Goal: Task Accomplishment & Management: Complete application form

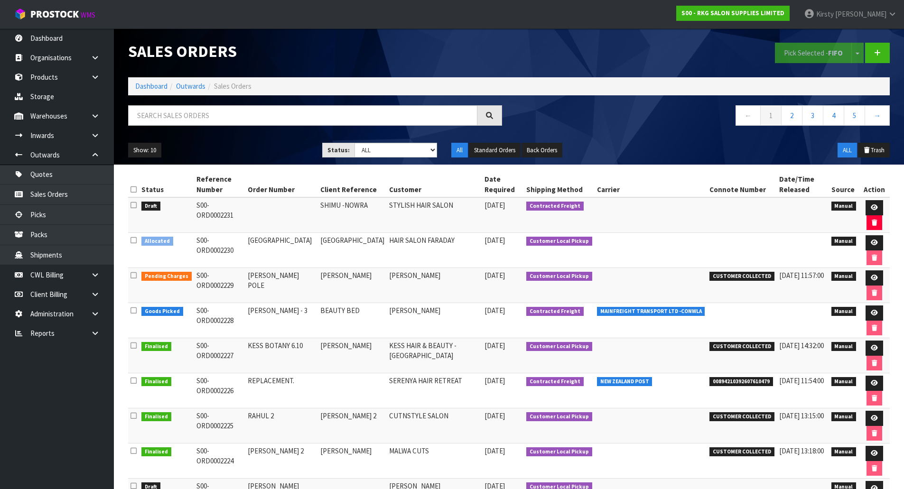
scroll to position [102, 0]
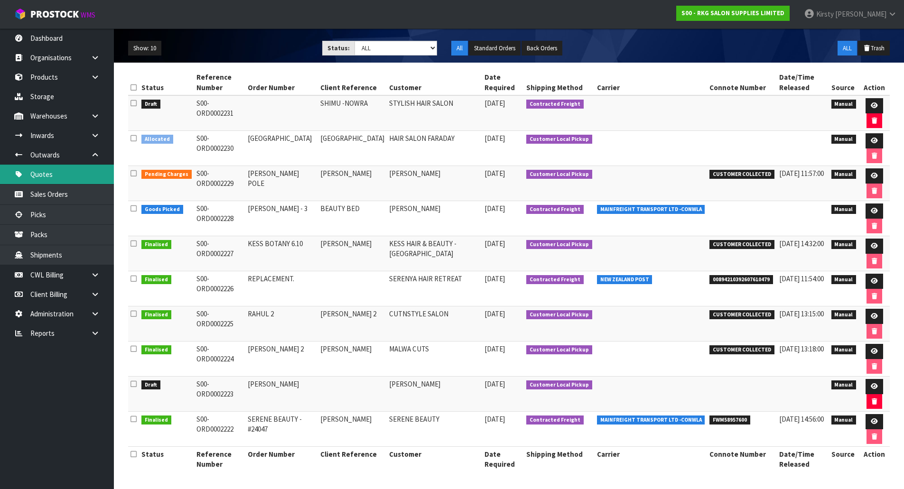
click at [45, 176] on link "Quotes" at bounding box center [57, 174] width 114 height 19
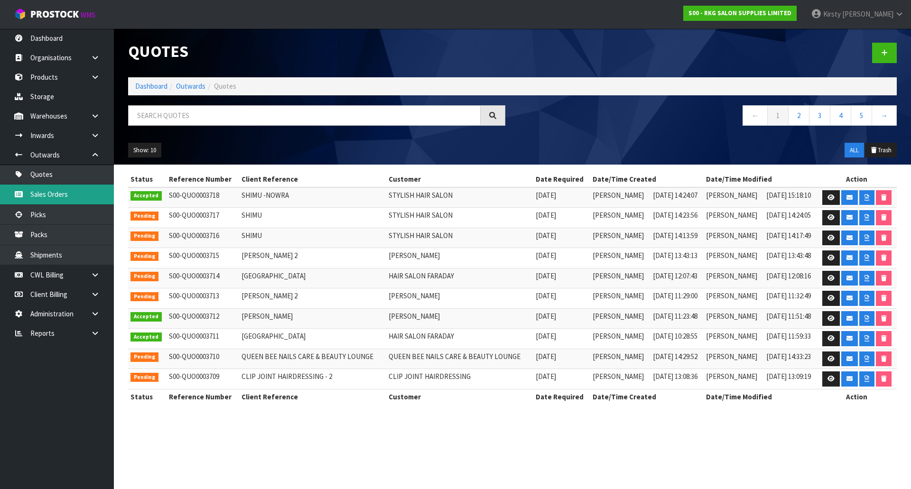
click at [43, 192] on link "Sales Orders" at bounding box center [57, 194] width 114 height 19
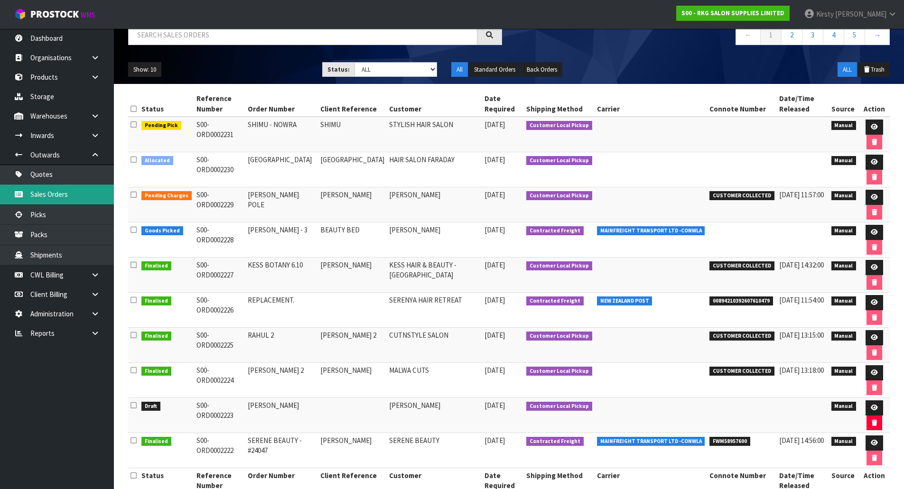
scroll to position [95, 0]
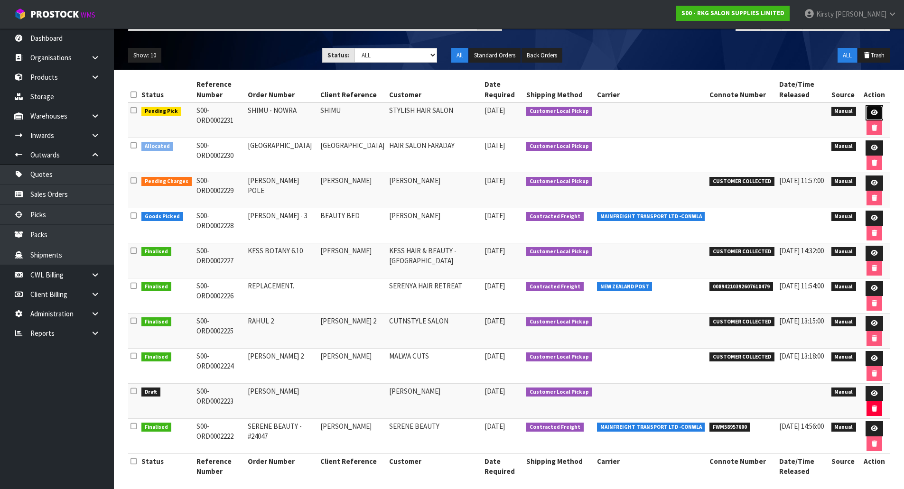
click at [870, 110] on icon at bounding box center [873, 113] width 7 height 6
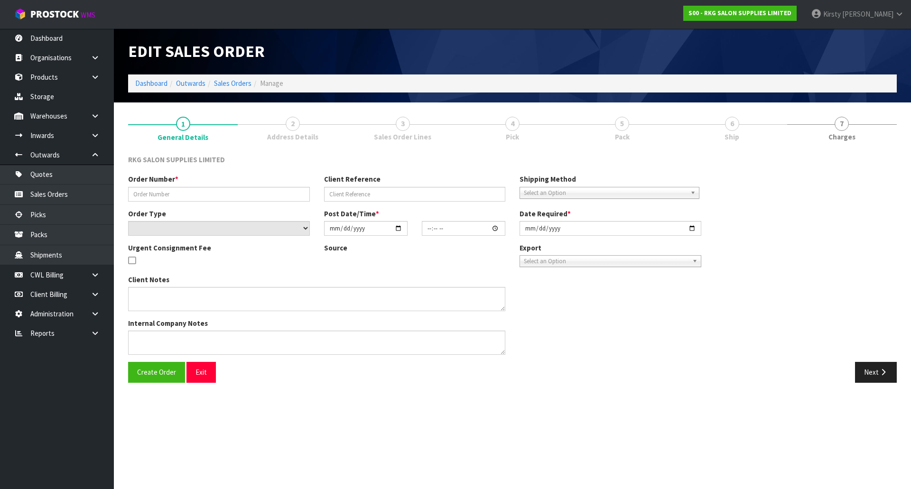
type input "SHIMU - NOWRA"
type input "SHIMU"
select select "number:0"
type input "[DATE]"
type input "00:00:00.000"
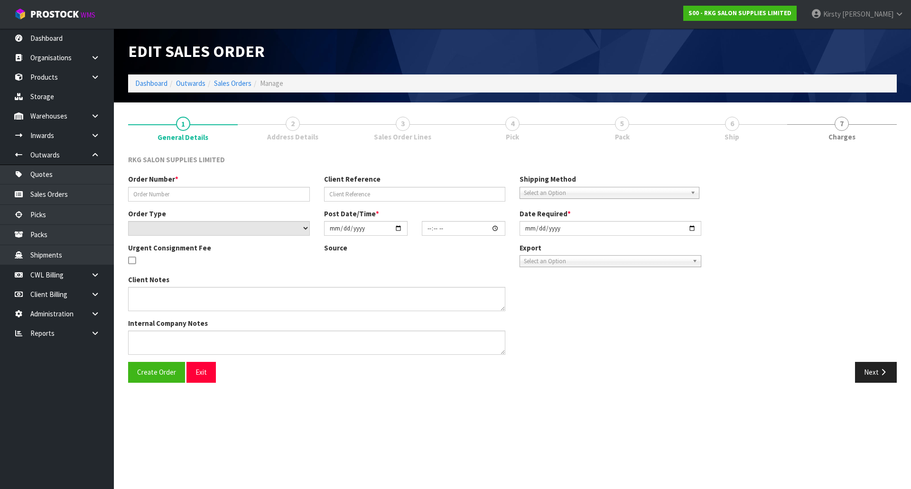
type input "[DATE]"
type textarea "PICK UP [DATE] [DATE] (PAY FIRST IN SHOWROOM)"
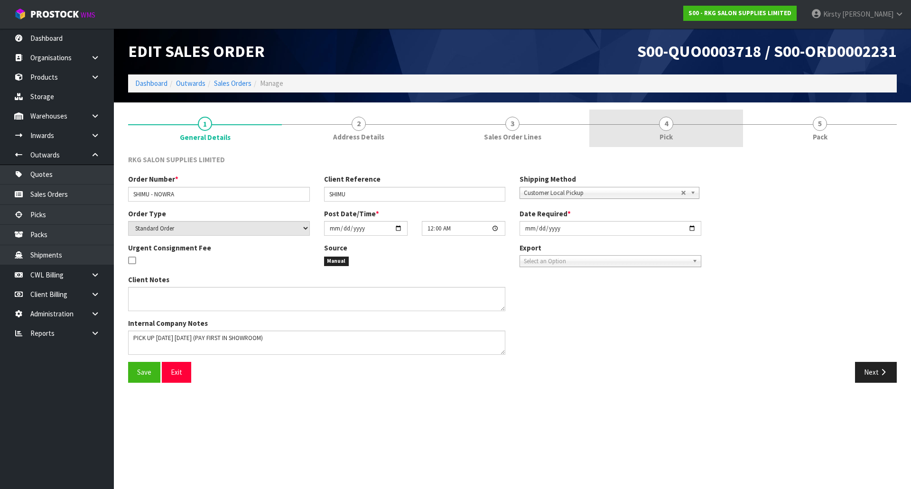
click at [673, 126] on span "4" at bounding box center [666, 124] width 14 height 14
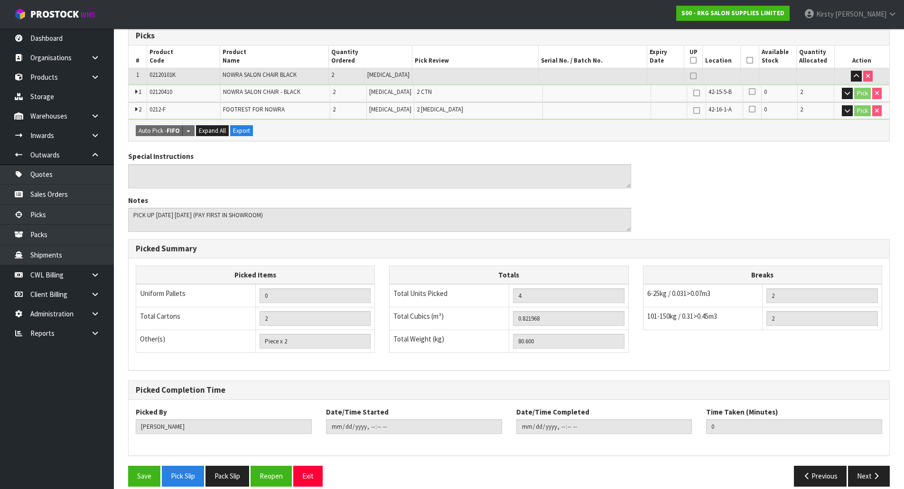
scroll to position [175, 0]
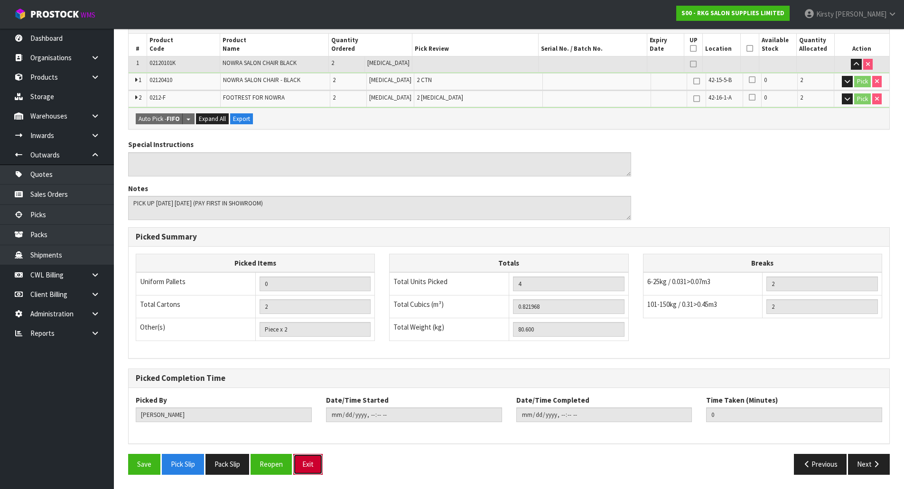
click at [317, 461] on button "Exit" at bounding box center [307, 464] width 29 height 20
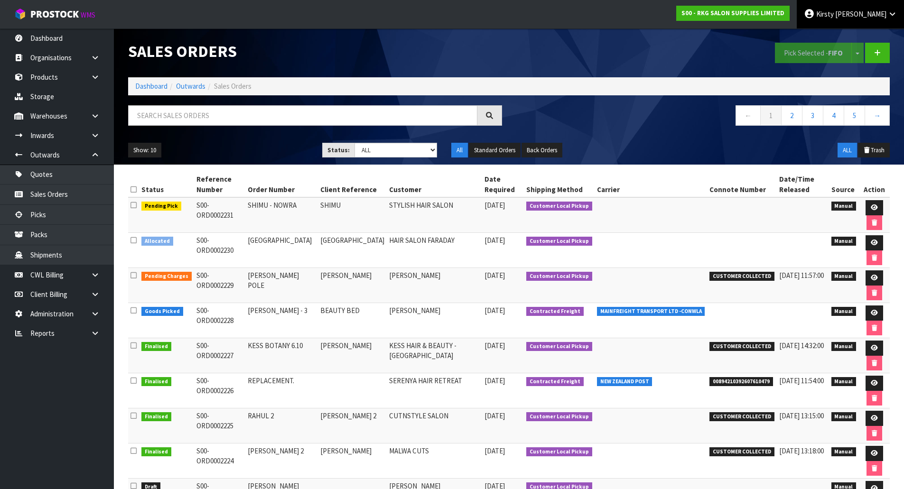
click at [835, 13] on span at bounding box center [833, 13] width 1 height 9
click at [850, 40] on link "Logout" at bounding box center [865, 37] width 75 height 13
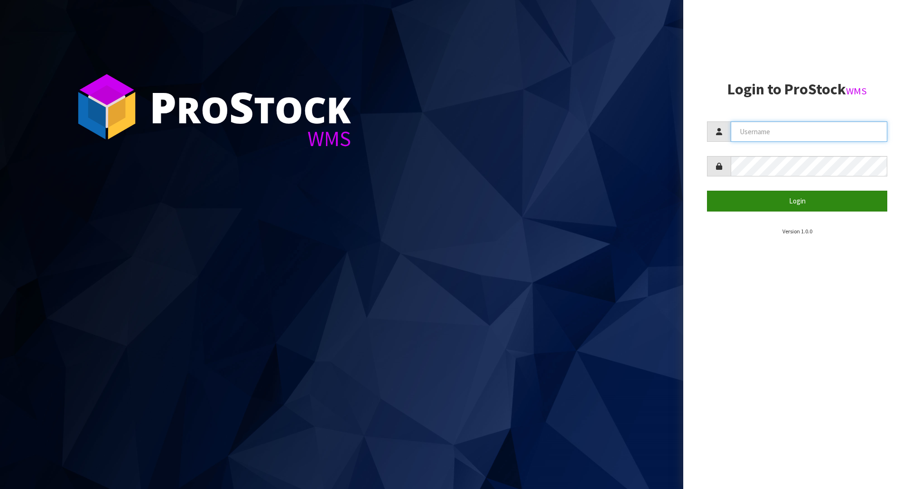
type input "kirstyg@cwl.co.nz"
click at [780, 206] on button "Login" at bounding box center [797, 201] width 180 height 20
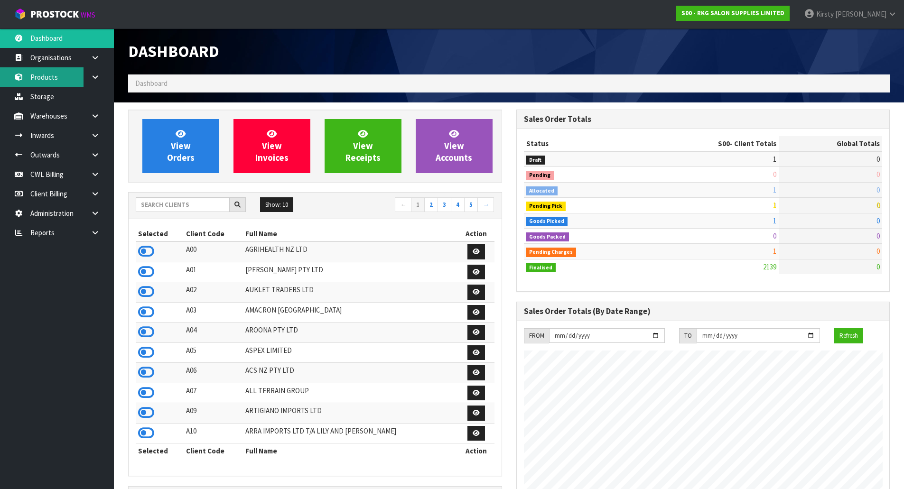
scroll to position [719, 388]
click at [60, 79] on link "Products" at bounding box center [57, 76] width 114 height 19
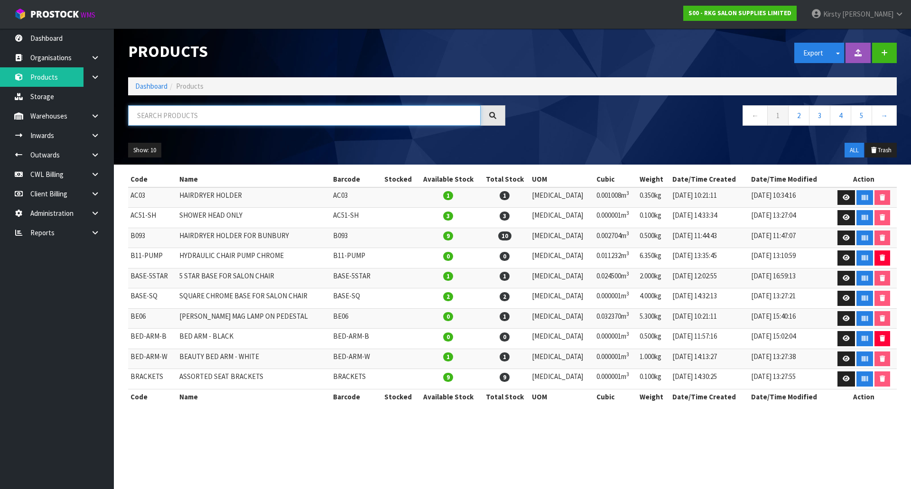
click at [148, 109] on input "text" at bounding box center [304, 115] width 352 height 20
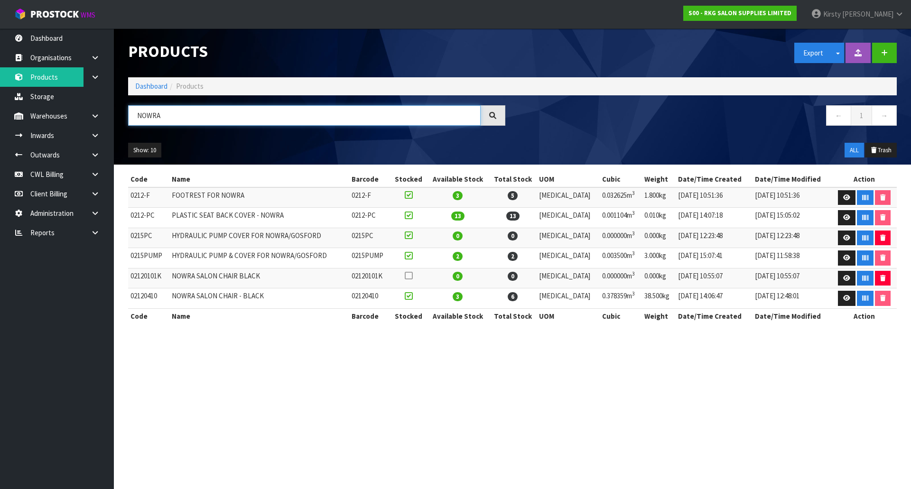
type input "NOWRA"
click at [98, 156] on icon at bounding box center [95, 154] width 9 height 7
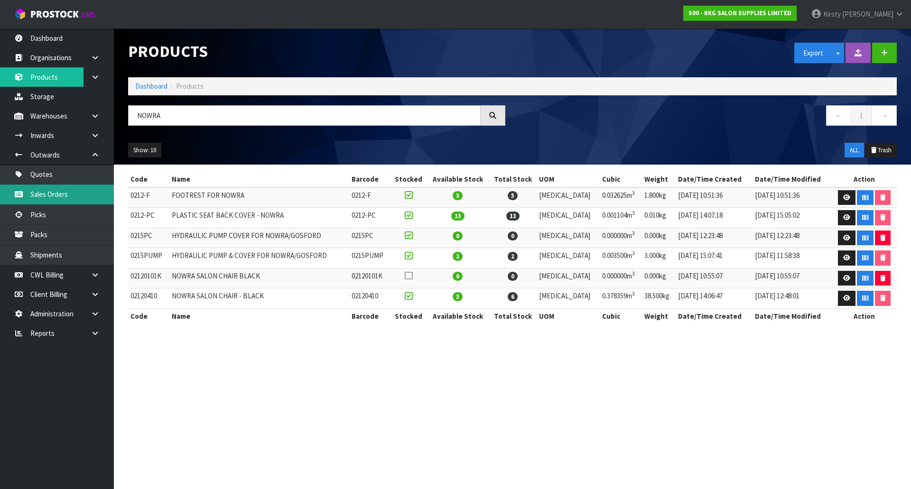
click at [47, 193] on link "Sales Orders" at bounding box center [57, 194] width 114 height 19
